Goal: Transaction & Acquisition: Purchase product/service

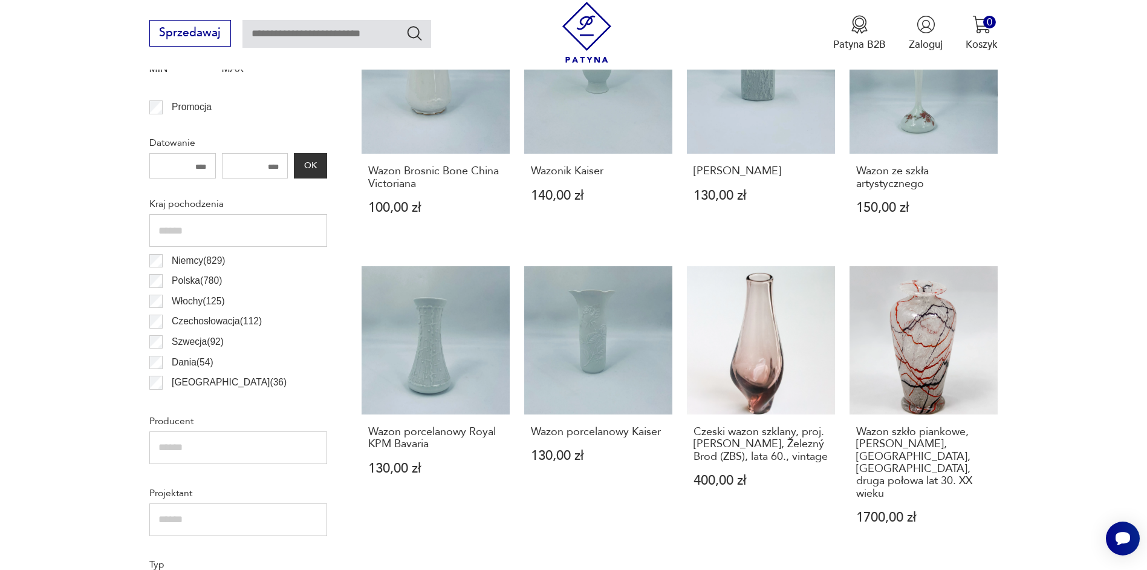
scroll to position [645, 0]
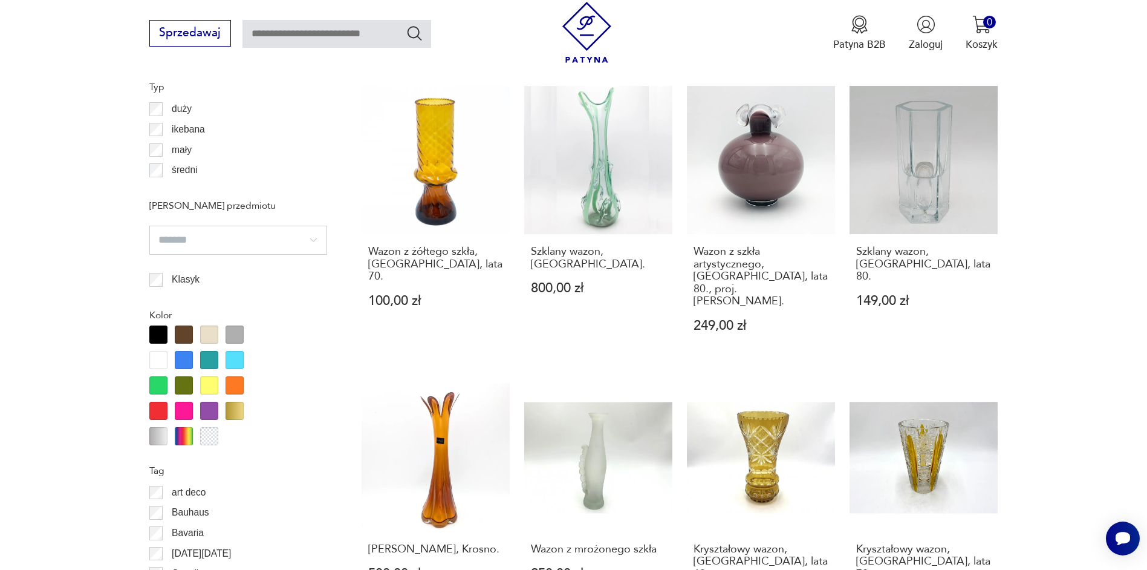
scroll to position [1249, 0]
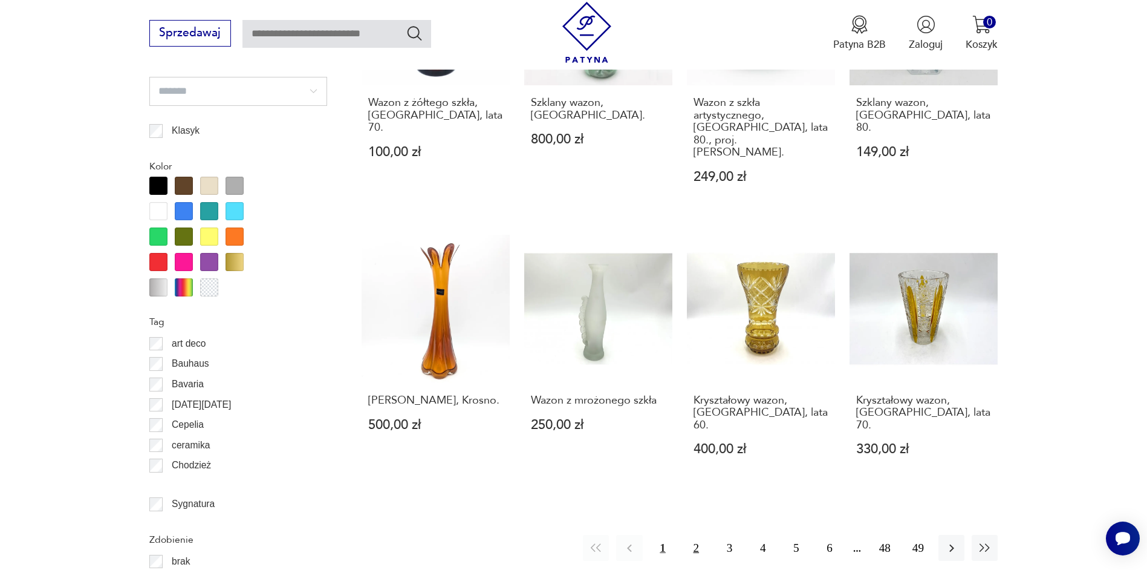
click at [704, 535] on button "2" at bounding box center [696, 548] width 26 height 26
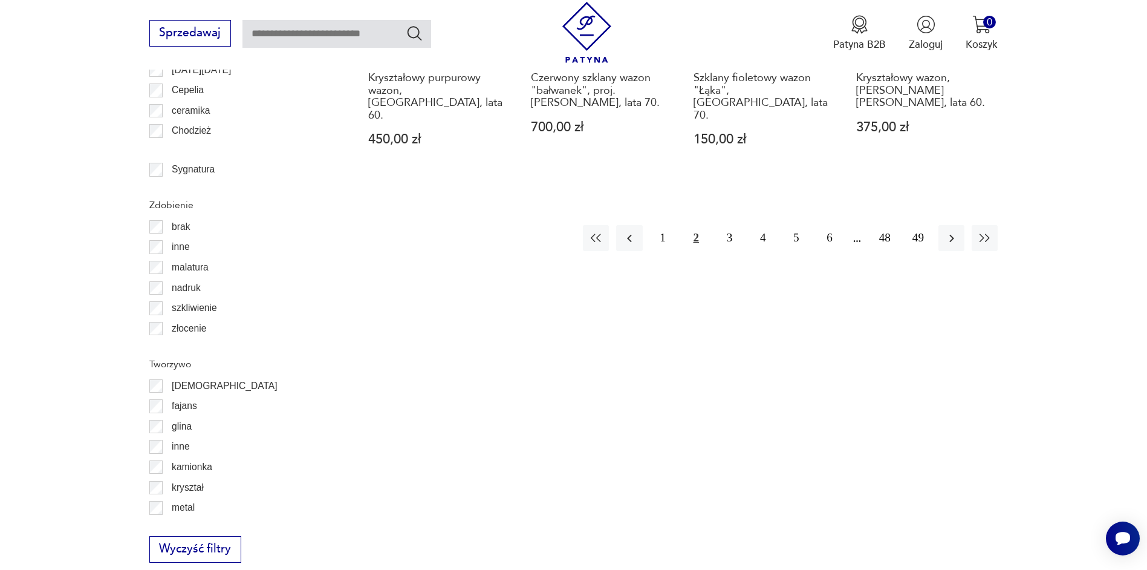
scroll to position [1612, 0]
